Goal: Find specific page/section: Find specific page/section

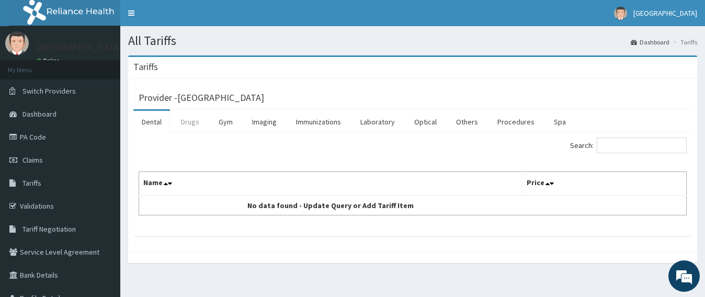
click at [191, 125] on link "Drugs" at bounding box center [190, 122] width 35 height 22
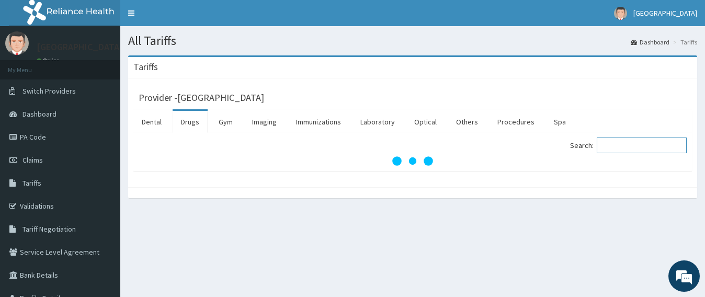
click at [615, 144] on input "Search:" at bounding box center [642, 146] width 90 height 16
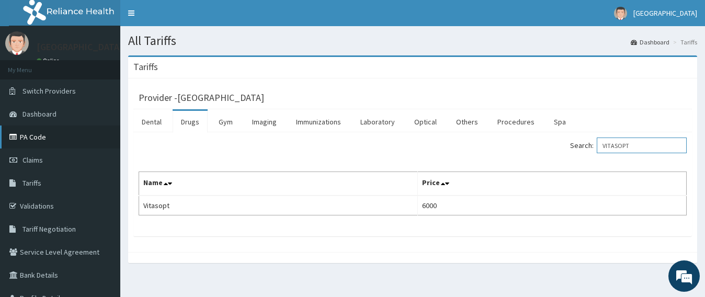
type input "VITASOPT"
click at [38, 137] on link "PA Code" at bounding box center [60, 137] width 120 height 23
